Goal: Information Seeking & Learning: Find specific fact

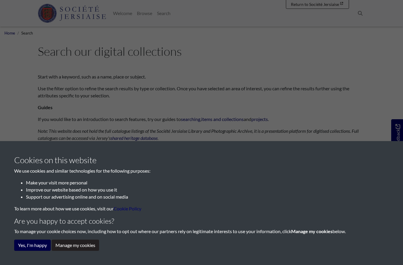
click at [36, 245] on button "Yes, I'm happy" at bounding box center [32, 245] width 37 height 11
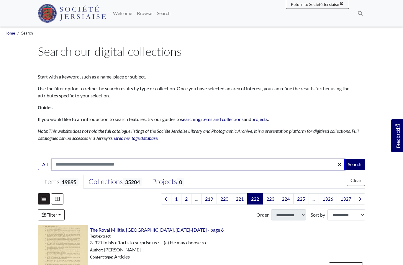
click at [205, 169] on input "Search:" at bounding box center [198, 164] width 293 height 11
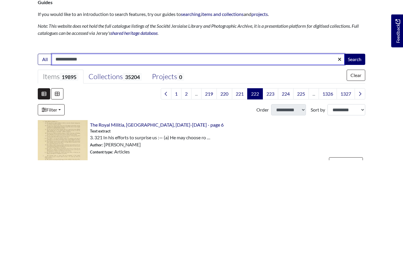
type input "**********"
click at [354, 159] on button "Search" at bounding box center [354, 164] width 21 height 11
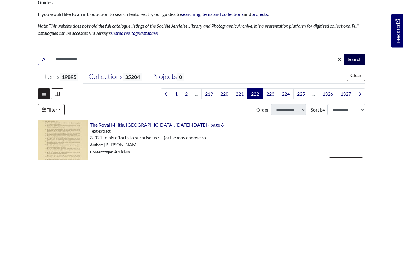
click at [359, 159] on button "Search" at bounding box center [354, 164] width 21 height 11
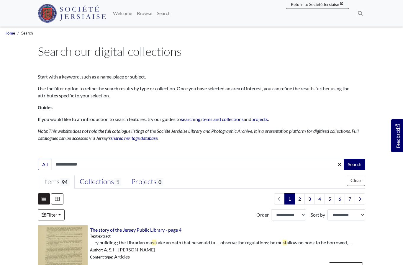
click at [182, 166] on input "**********" at bounding box center [198, 164] width 293 height 11
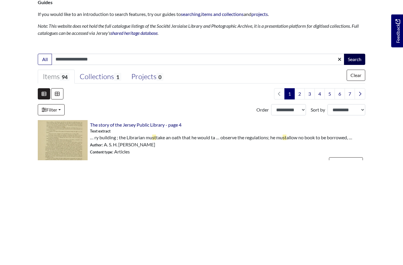
type input "**********"
click at [355, 159] on button "Search" at bounding box center [354, 164] width 21 height 11
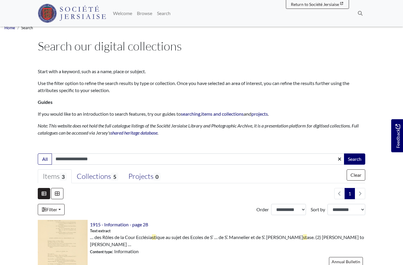
scroll to position [5, 0]
click at [114, 179] on span "5" at bounding box center [114, 177] width 7 height 8
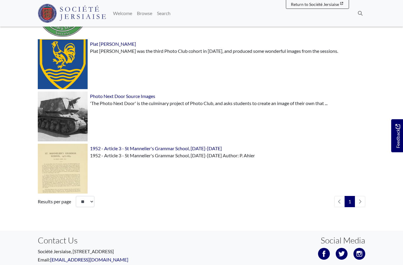
scroll to position [290, 0]
click at [52, 172] on img at bounding box center [63, 169] width 50 height 50
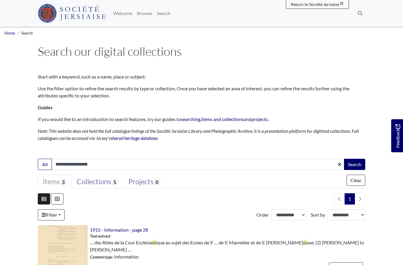
scroll to position [22, 0]
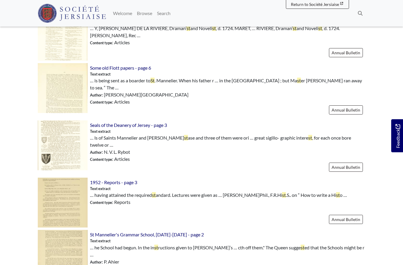
scroll to position [323, 0]
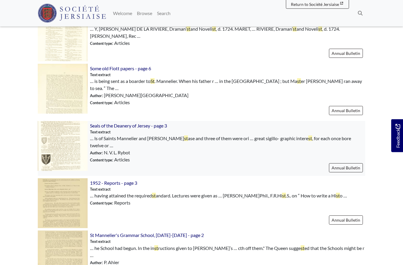
click at [60, 141] on img at bounding box center [63, 146] width 50 height 50
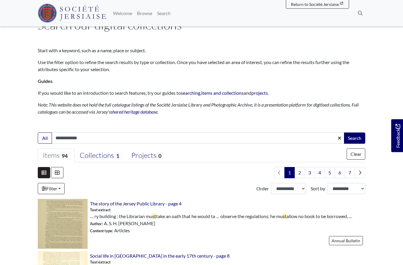
scroll to position [0, 0]
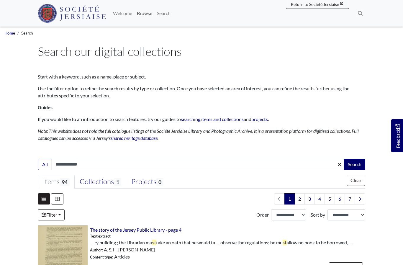
click at [155, 13] on link "Browse" at bounding box center [145, 13] width 20 height 12
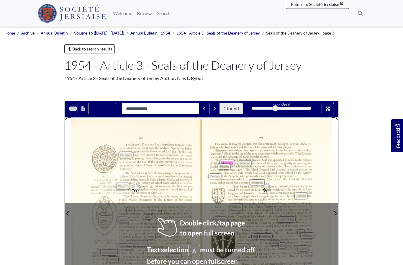
type input "**********"
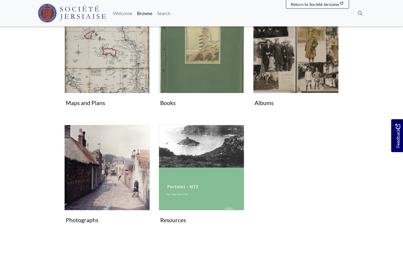
scroll to position [251, 0]
click at [109, 165] on img "Subcollection" at bounding box center [107, 168] width 86 height 86
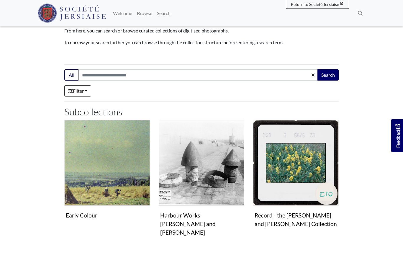
scroll to position [55, 0]
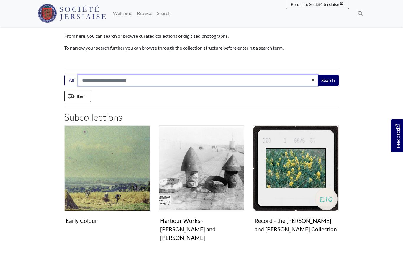
click at [177, 84] on input "Search:" at bounding box center [198, 80] width 240 height 11
type input "**********"
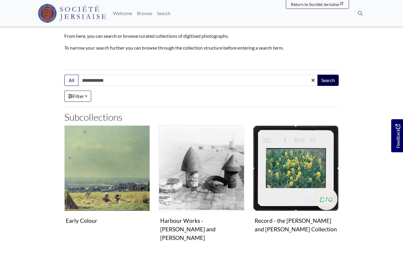
click at [328, 79] on button "Search" at bounding box center [327, 80] width 21 height 11
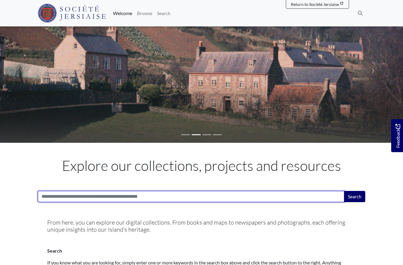
click at [140, 199] on input "Search:" at bounding box center [191, 196] width 307 height 11
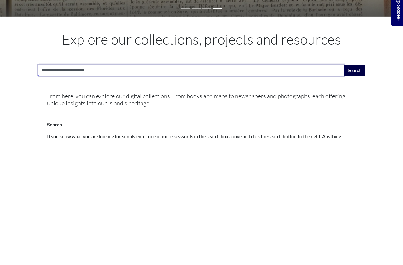
type input "**********"
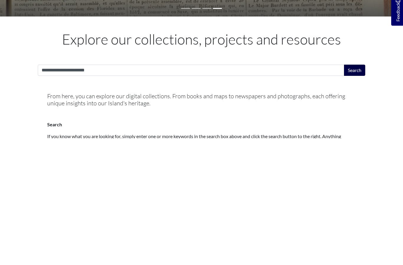
click at [356, 191] on button "Search" at bounding box center [354, 196] width 21 height 11
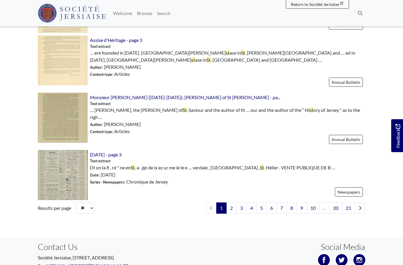
scroll to position [837, 0]
click at [230, 203] on link "2" at bounding box center [231, 208] width 10 height 11
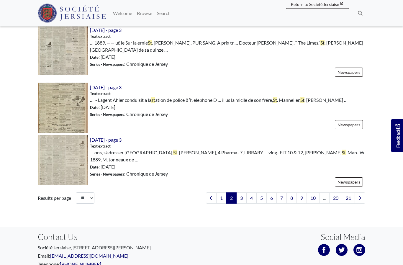
scroll to position [847, 0]
click at [242, 193] on link "3" at bounding box center [241, 198] width 10 height 11
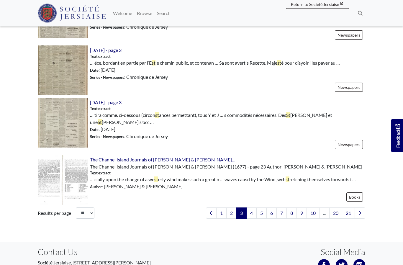
scroll to position [842, 0]
click at [252, 208] on link "4" at bounding box center [251, 213] width 10 height 11
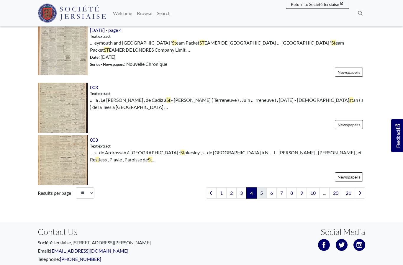
scroll to position [847, 0]
click at [260, 188] on link "5" at bounding box center [261, 193] width 10 height 11
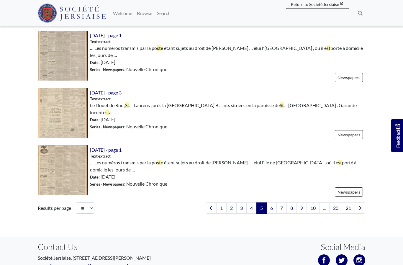
scroll to position [852, 0]
click at [271, 203] on link "6" at bounding box center [271, 208] width 10 height 11
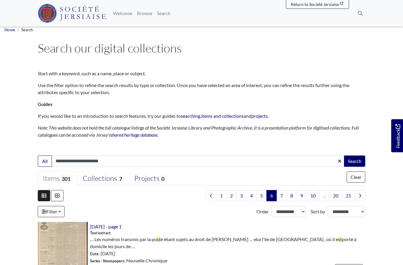
scroll to position [4, 0]
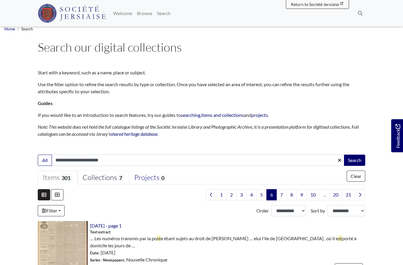
click at [96, 176] on div "Collections 7" at bounding box center [103, 177] width 41 height 9
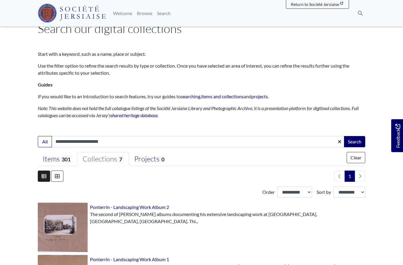
scroll to position [0, 0]
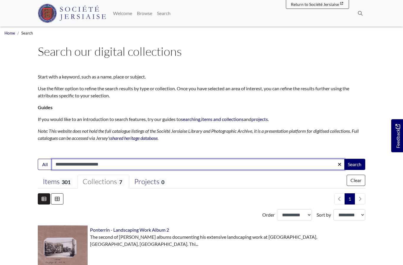
click at [140, 164] on input "**********" at bounding box center [198, 164] width 293 height 11
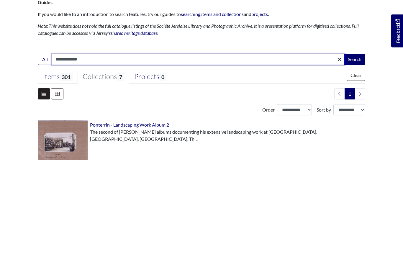
type input "**********"
click at [354, 159] on button "Search" at bounding box center [354, 164] width 21 height 11
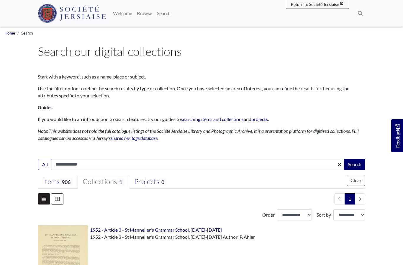
click at [359, 60] on main "Search our digital collections Start with a keyword, such as a name, place or s…" at bounding box center [201, 166] width 336 height 244
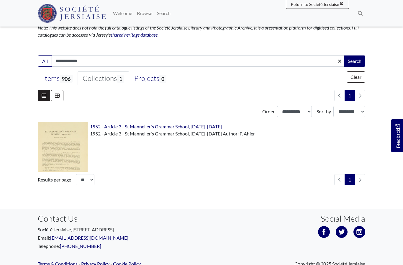
scroll to position [105, 0]
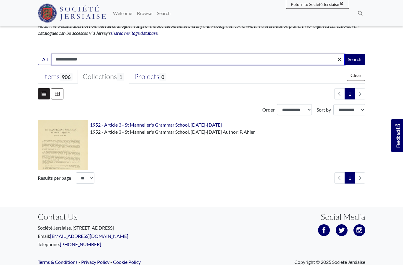
click at [108, 61] on input "**********" at bounding box center [198, 59] width 293 height 11
type input "**********"
click at [354, 59] on button "Search" at bounding box center [354, 59] width 21 height 11
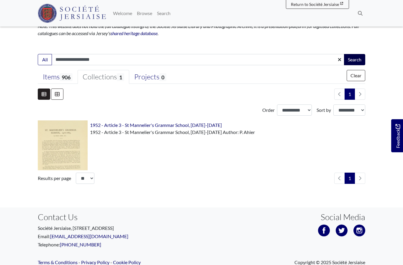
click at [350, 54] on button "Search" at bounding box center [354, 59] width 21 height 11
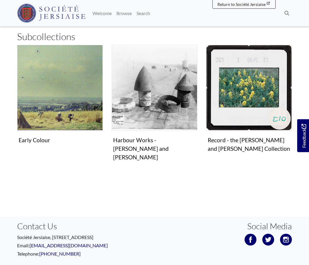
scroll to position [135, 0]
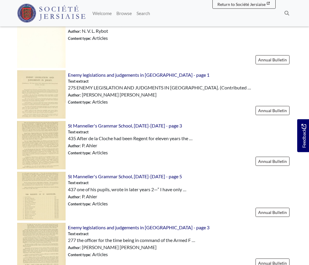
scroll to position [278, 0]
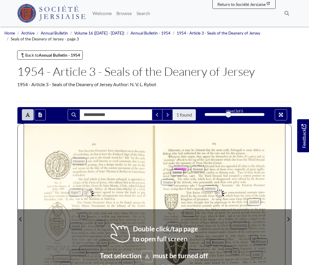
type input "**********"
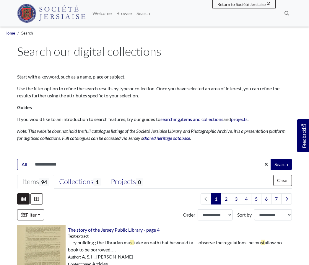
click at [163, 167] on input "**********" at bounding box center [151, 164] width 240 height 11
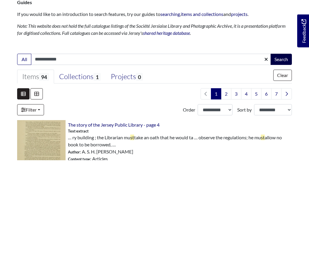
click at [285, 159] on button "Search" at bounding box center [280, 164] width 21 height 11
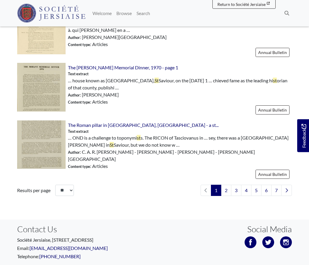
scroll to position [868, 0]
click at [276, 185] on link "7" at bounding box center [276, 190] width 10 height 11
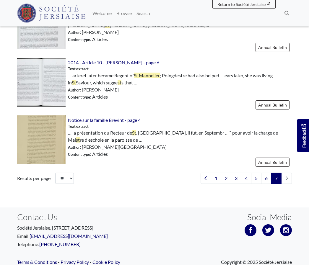
scroll to position [281, 0]
click at [264, 181] on link "6" at bounding box center [266, 178] width 10 height 11
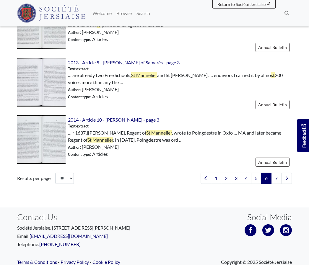
scroll to position [841, 0]
click at [256, 178] on link "5" at bounding box center [256, 178] width 10 height 11
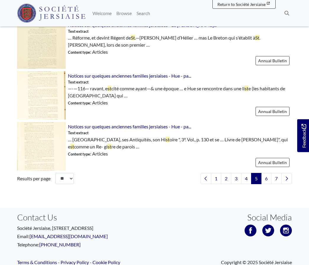
scroll to position [873, 0]
click at [247, 180] on link "4" at bounding box center [246, 178] width 10 height 11
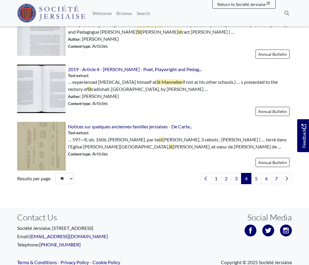
scroll to position [879, 0]
click at [236, 180] on link "3" at bounding box center [236, 178] width 10 height 11
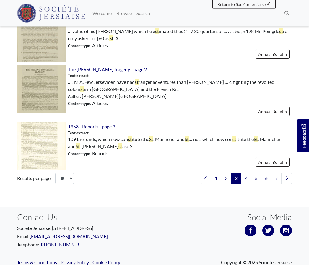
scroll to position [853, 0]
click at [226, 180] on link "2" at bounding box center [226, 178] width 10 height 11
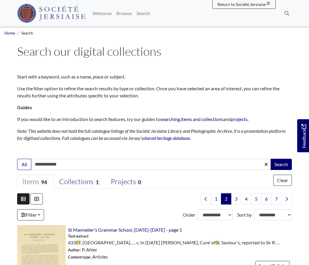
click at [77, 166] on input "**********" at bounding box center [151, 164] width 240 height 11
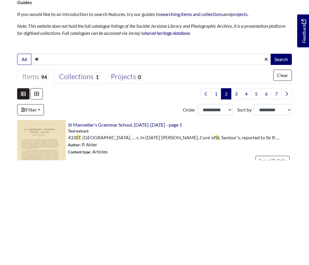
type input "*"
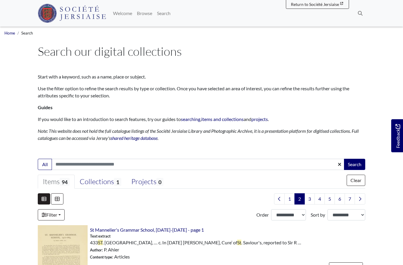
click at [59, 10] on img at bounding box center [72, 13] width 68 height 19
